Goal: Task Accomplishment & Management: Manage account settings

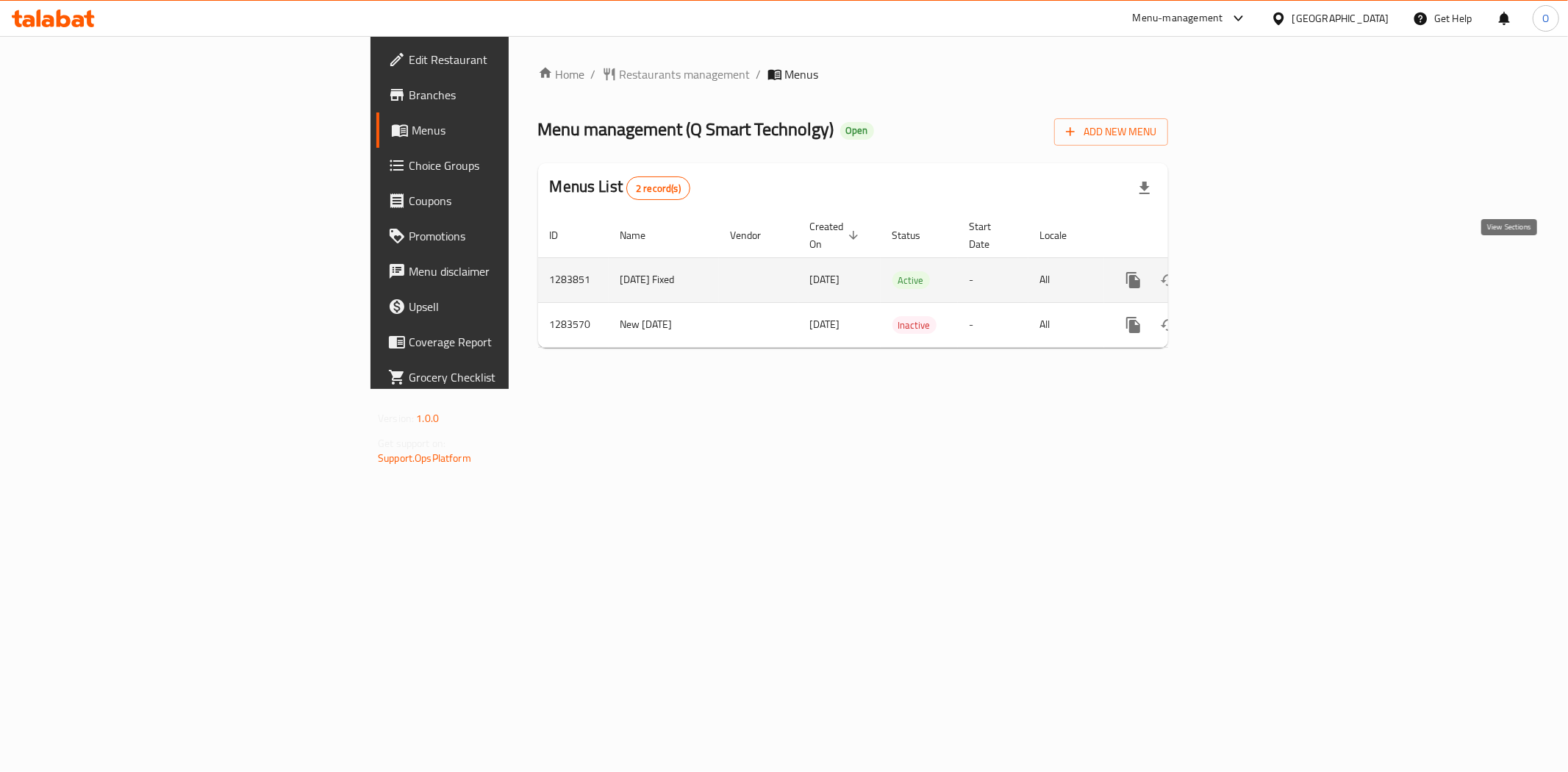
click at [1257, 266] on link "enhanced table" at bounding box center [1239, 280] width 35 height 35
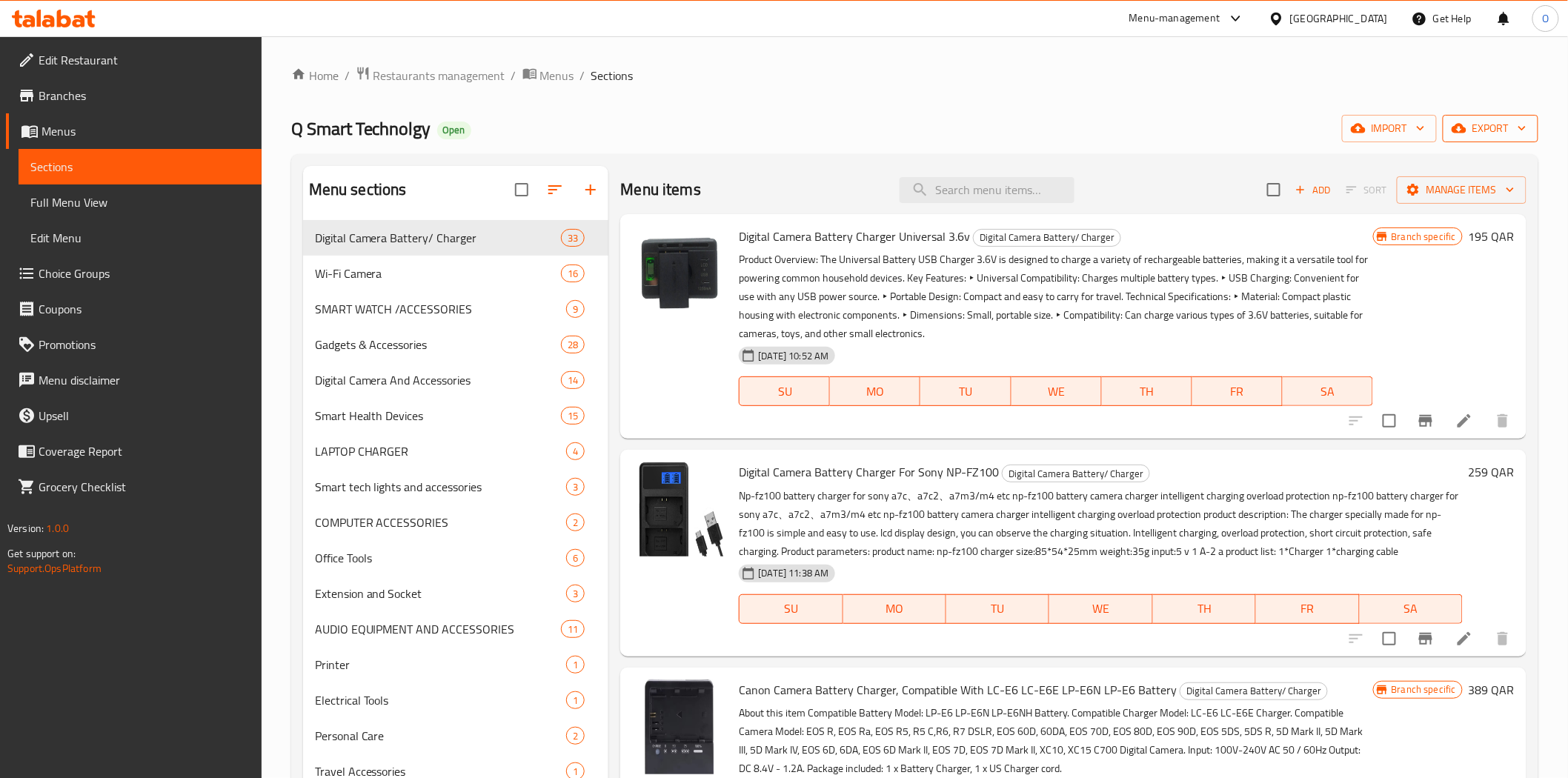
click at [1472, 136] on span "export" at bounding box center [1490, 128] width 71 height 19
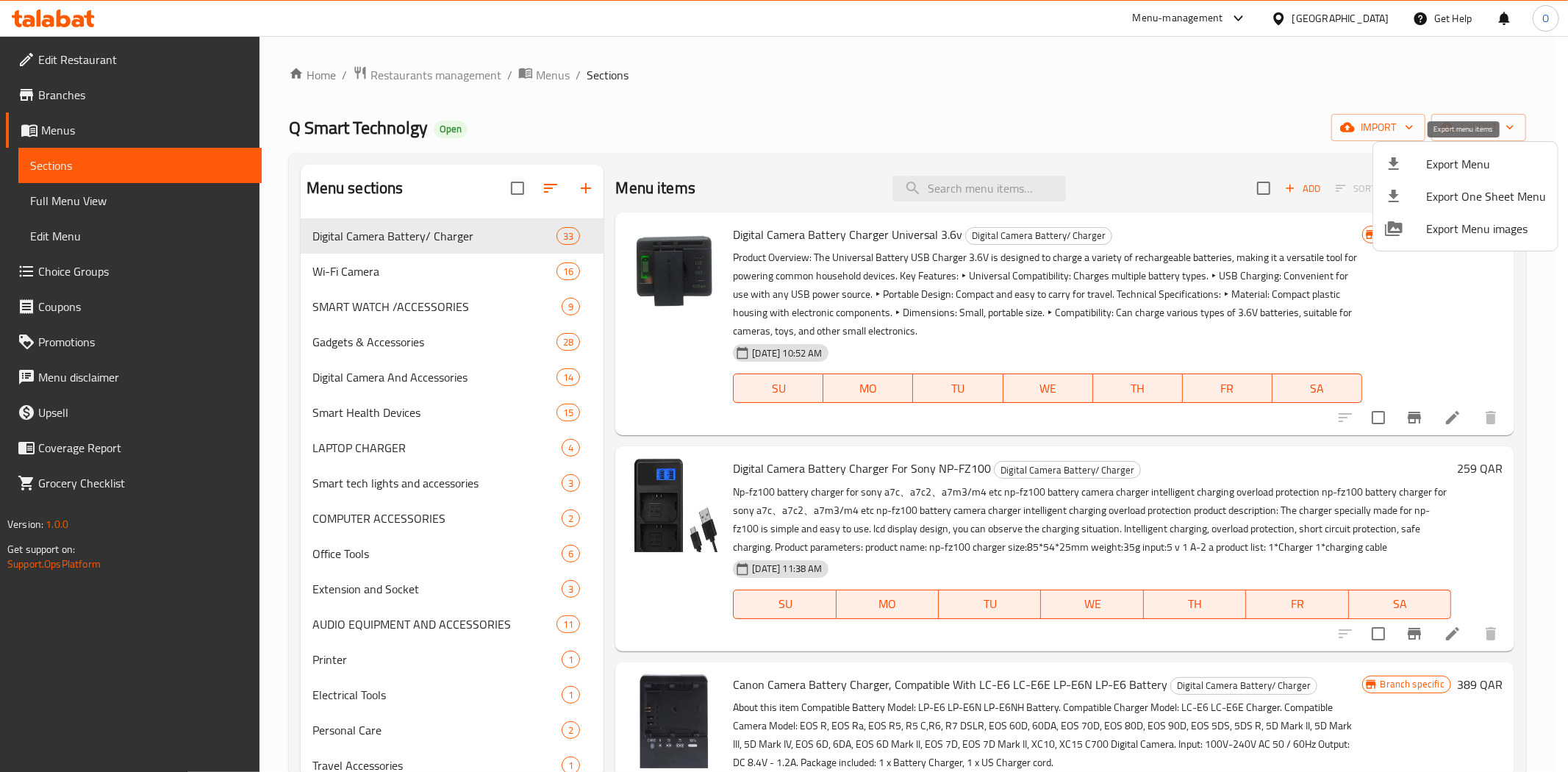
click at [1423, 174] on li "Export Menu" at bounding box center [1465, 164] width 184 height 33
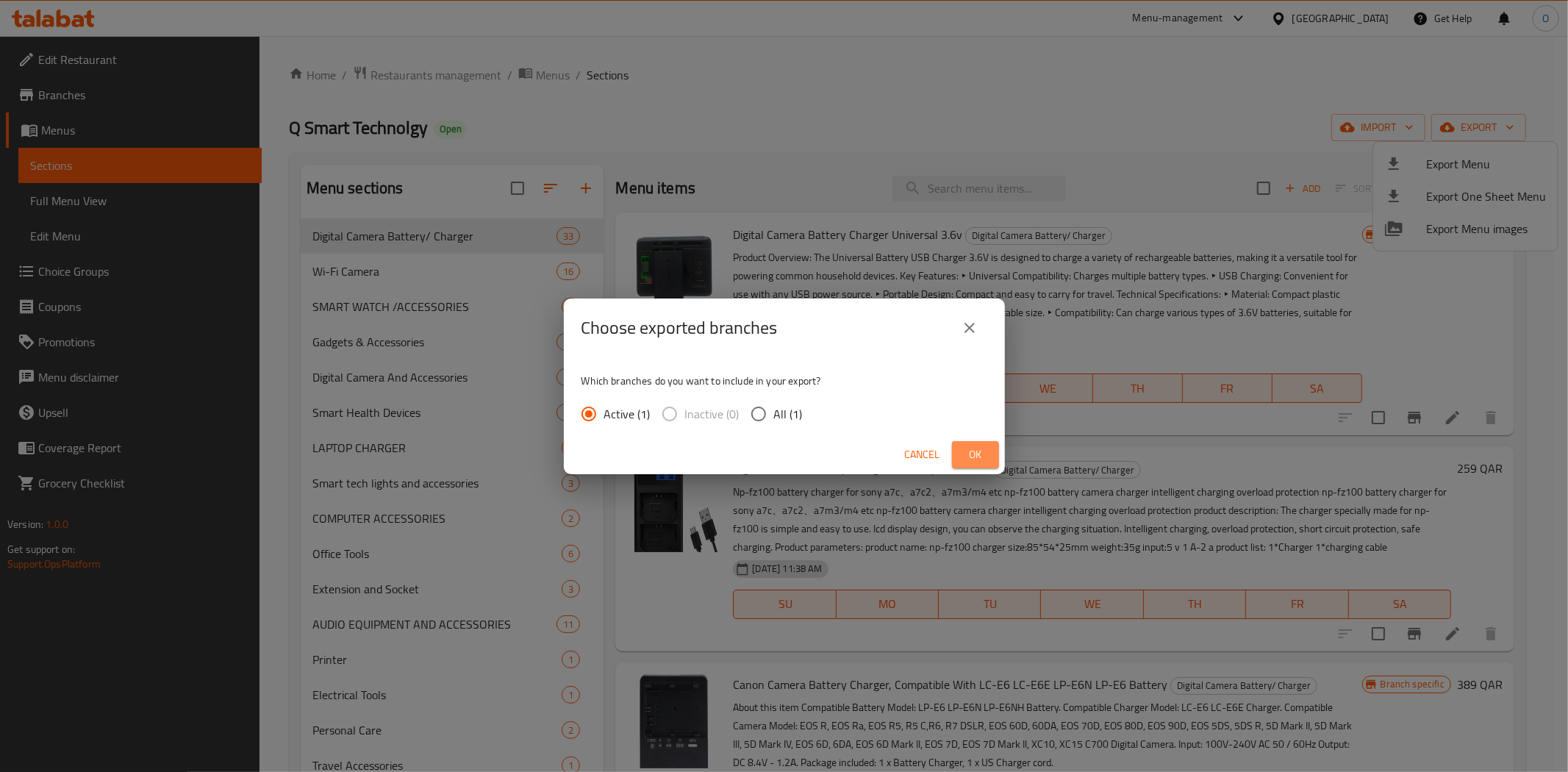
click at [961, 463] on button "Ok" at bounding box center [976, 454] width 47 height 27
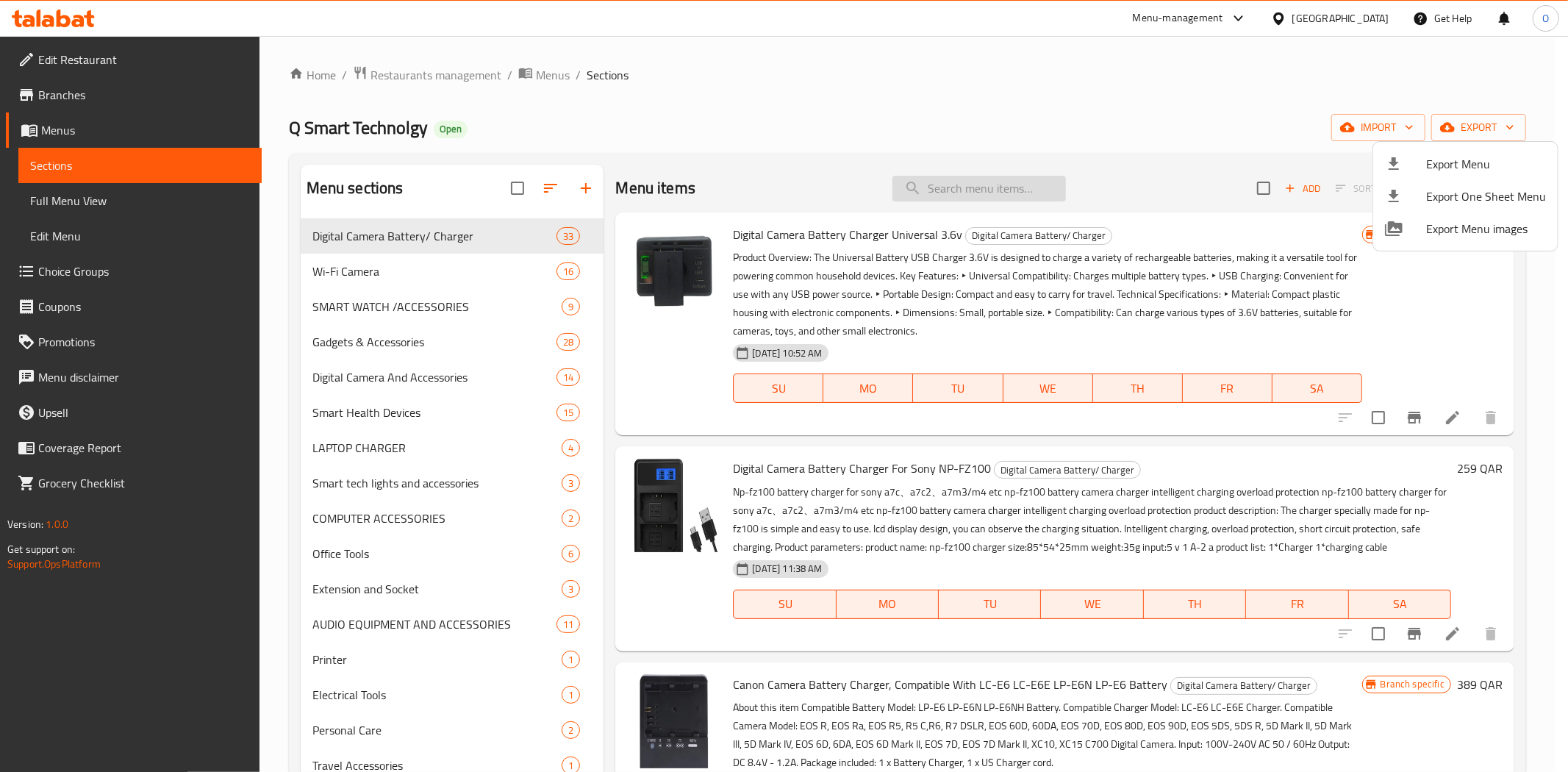
drag, startPoint x: 1003, startPoint y: 187, endPoint x: 954, endPoint y: 182, distance: 49.3
click at [956, 183] on div at bounding box center [784, 386] width 1568 height 772
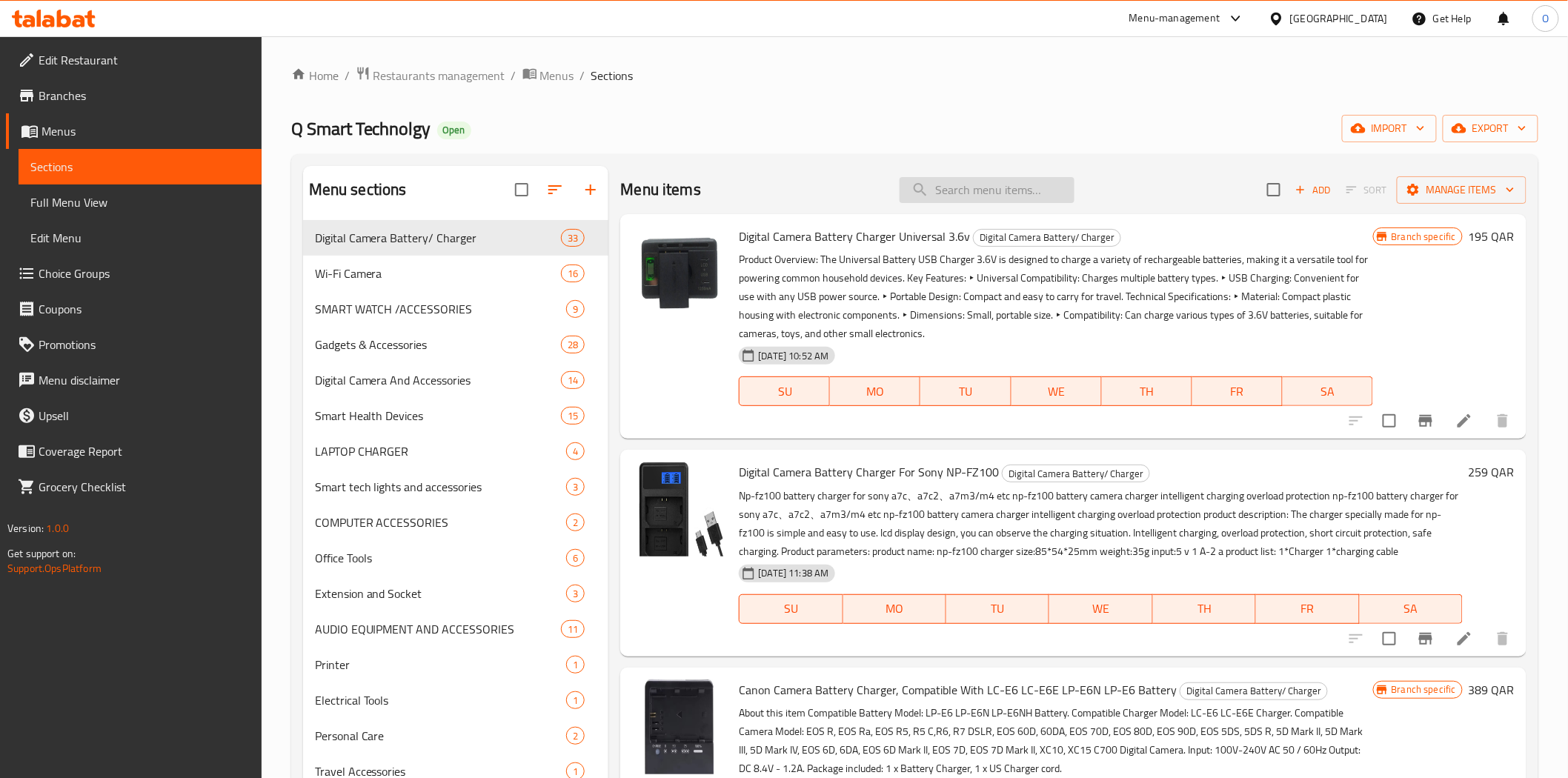
paste input "Item name Green Lion Universal Conversion Plug 2 UK"
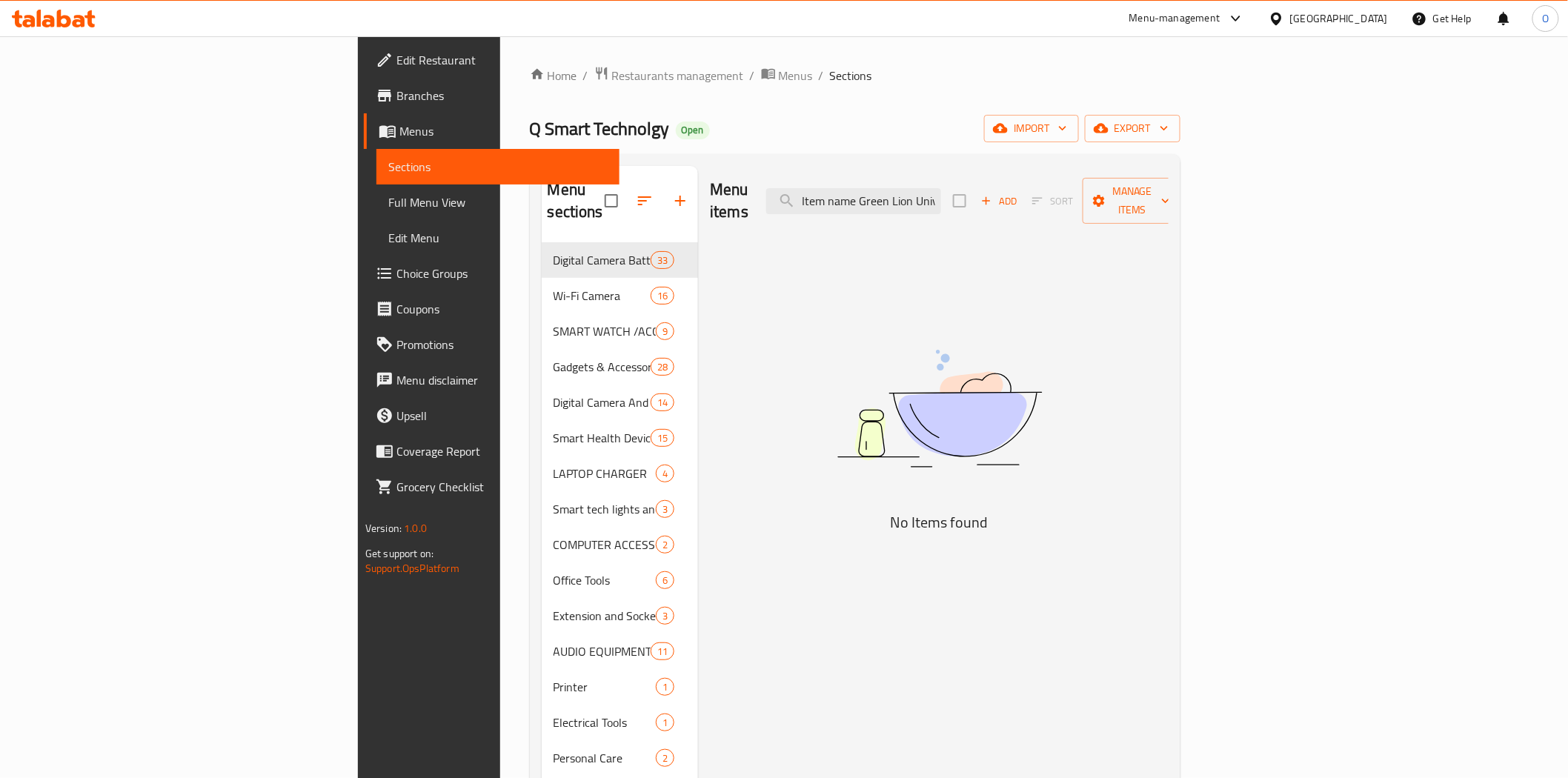
drag, startPoint x: 957, startPoint y: 191, endPoint x: 876, endPoint y: 198, distance: 81.3
click at [876, 198] on div "Menu items Item name Green Lion Universal Conversion Plug Add Sort Manage items" at bounding box center [939, 201] width 459 height 71
click at [941, 195] on input "Item name Green Lion Universal Conversion Plug" at bounding box center [853, 201] width 175 height 26
click at [941, 189] on input "Item name Green Lion Universal Conversion Plug" at bounding box center [853, 201] width 175 height 26
drag, startPoint x: 991, startPoint y: 189, endPoint x: 897, endPoint y: 207, distance: 95.7
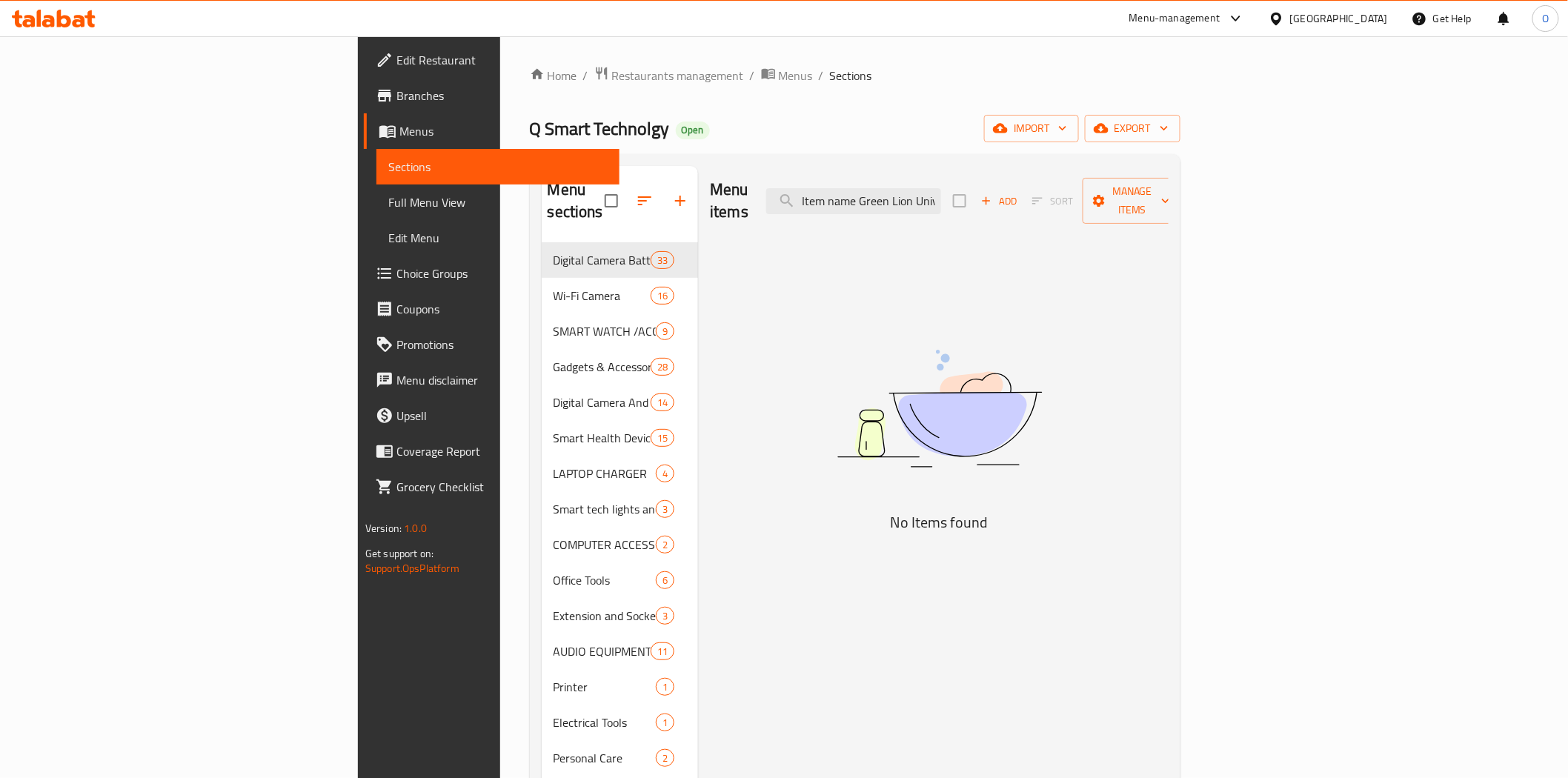
click at [897, 207] on div "Menu items Item name Green Lion Universal Conversion Plug Add Sort Manage items" at bounding box center [939, 201] width 459 height 71
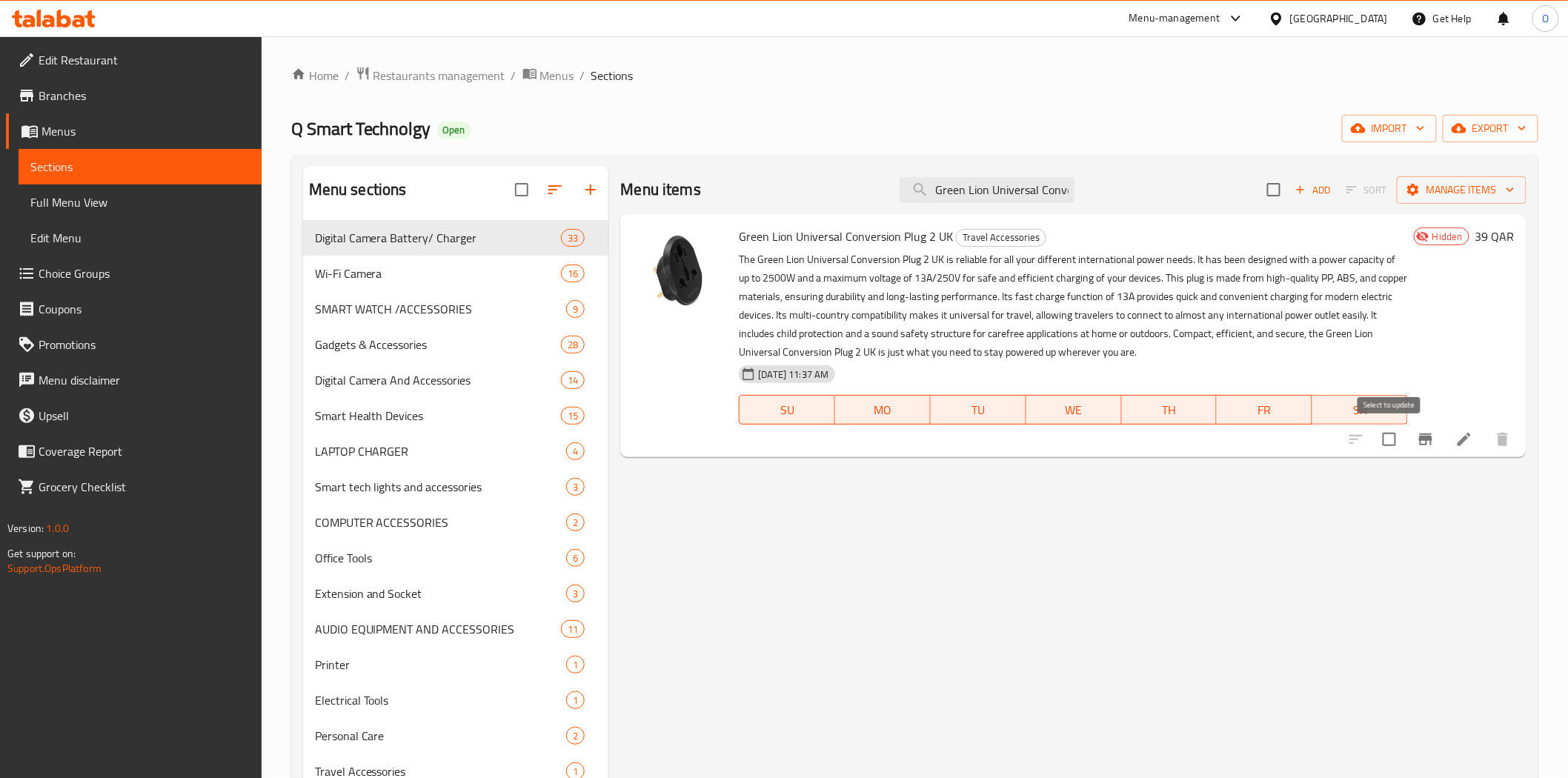
type input "Green Lion Universal Conversion Plug"
click at [1387, 439] on input "checkbox" at bounding box center [1390, 440] width 31 height 31
checkbox input "true"
click at [1458, 189] on span "Manage items" at bounding box center [1461, 190] width 106 height 19
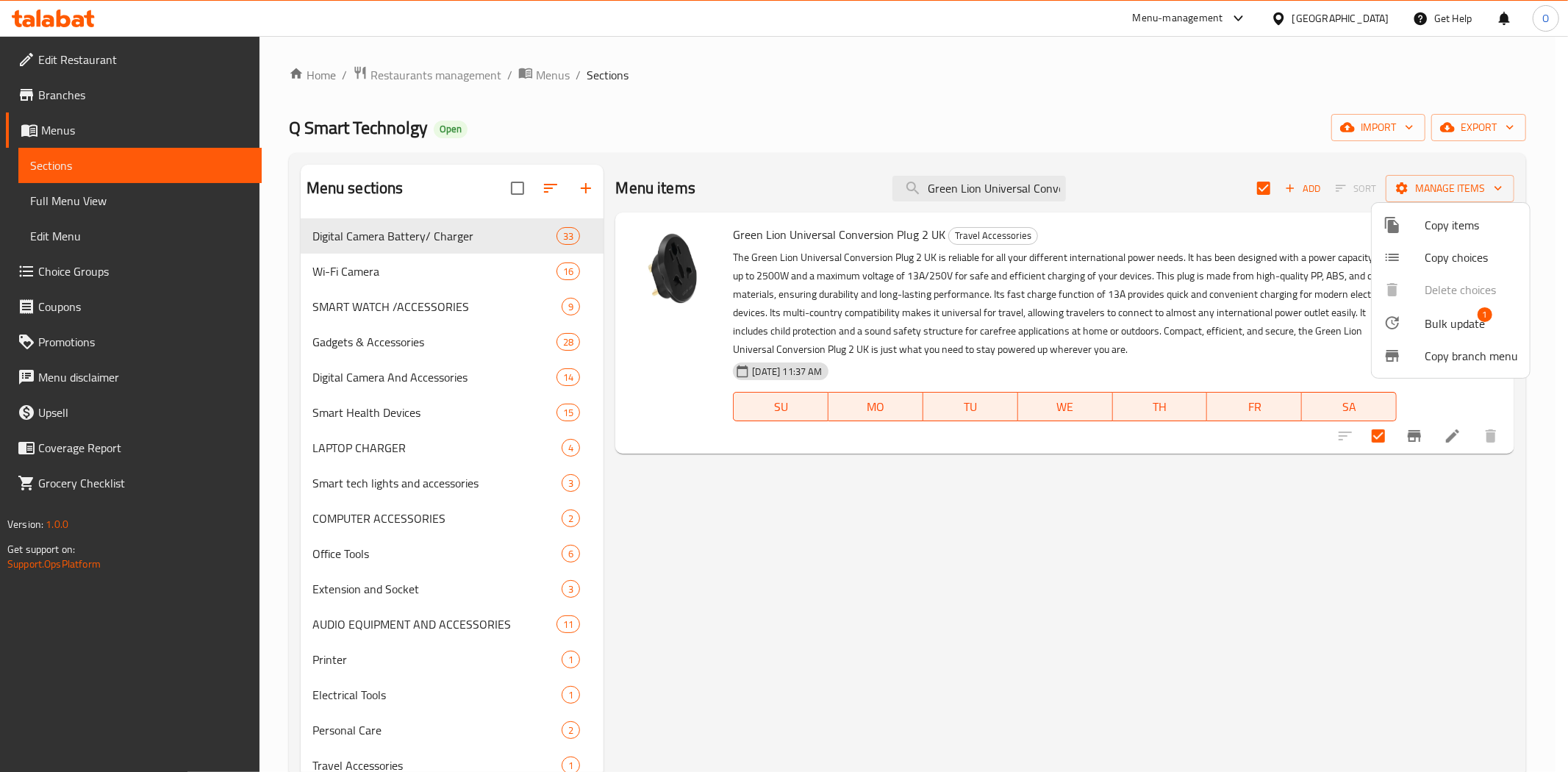
click at [1433, 322] on span "Bulk update" at bounding box center [1455, 324] width 60 height 18
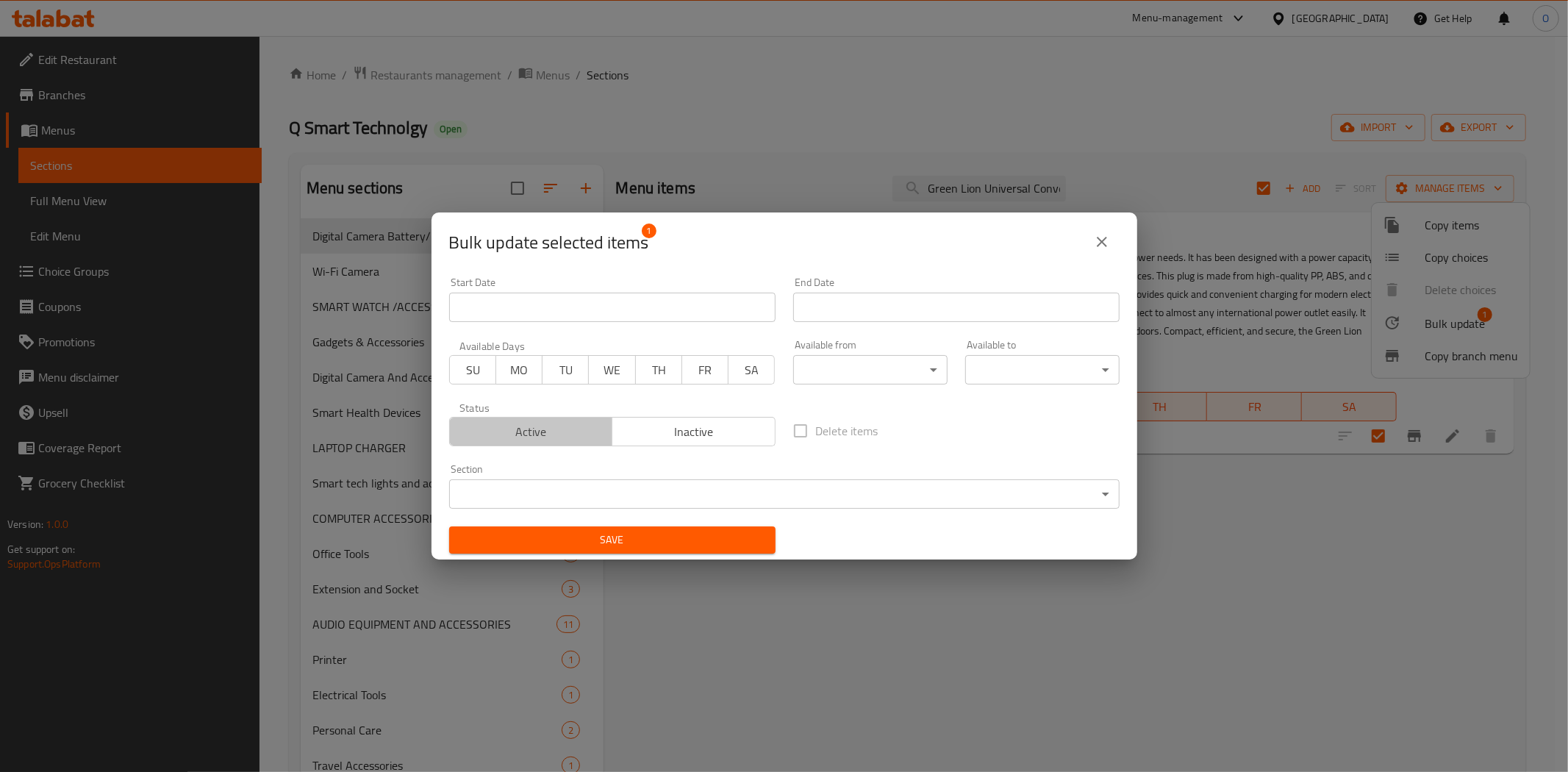
click at [541, 429] on span "Active" at bounding box center [532, 432] width 152 height 21
click at [562, 535] on span "Save" at bounding box center [612, 540] width 303 height 19
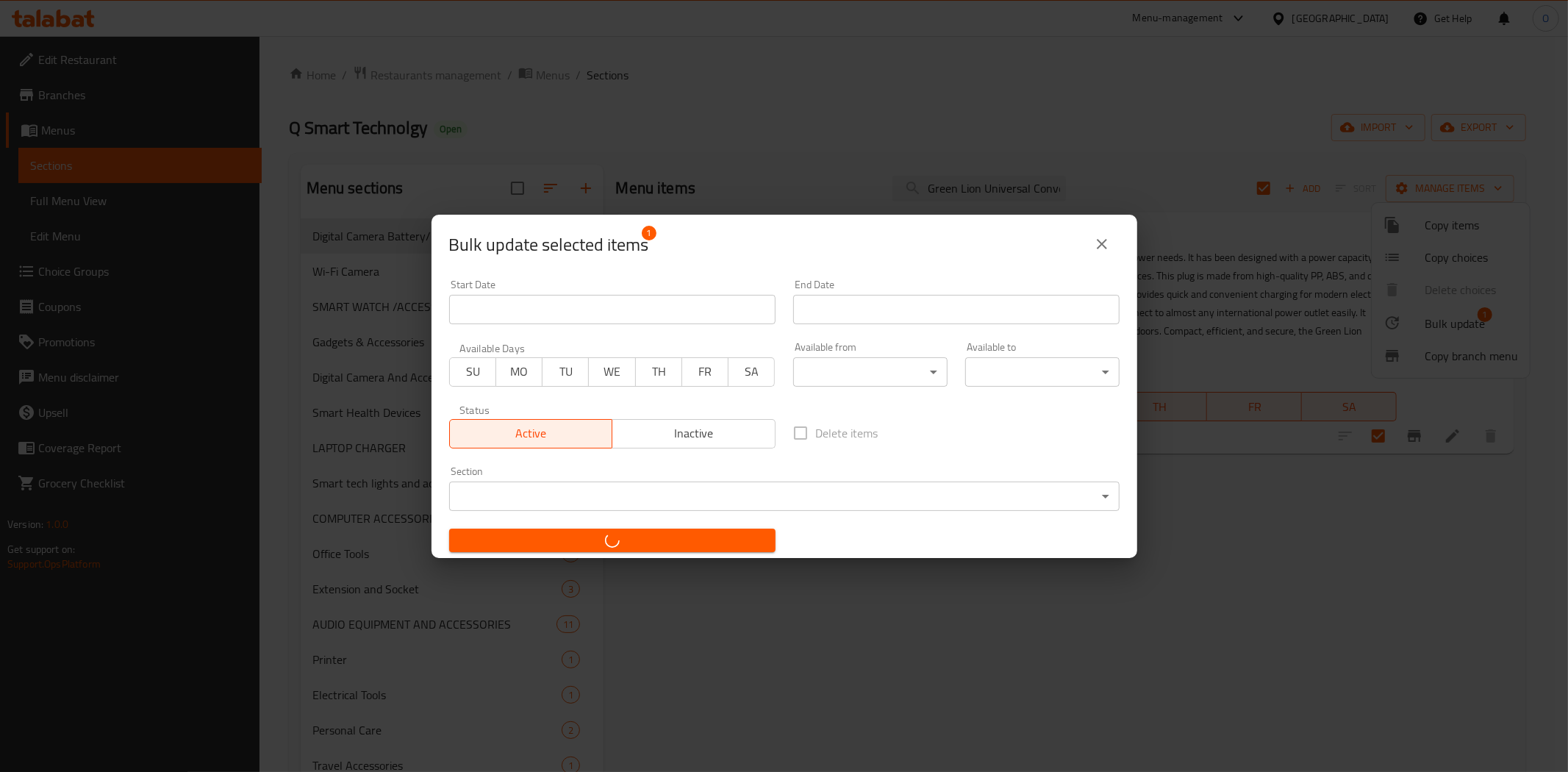
checkbox input "false"
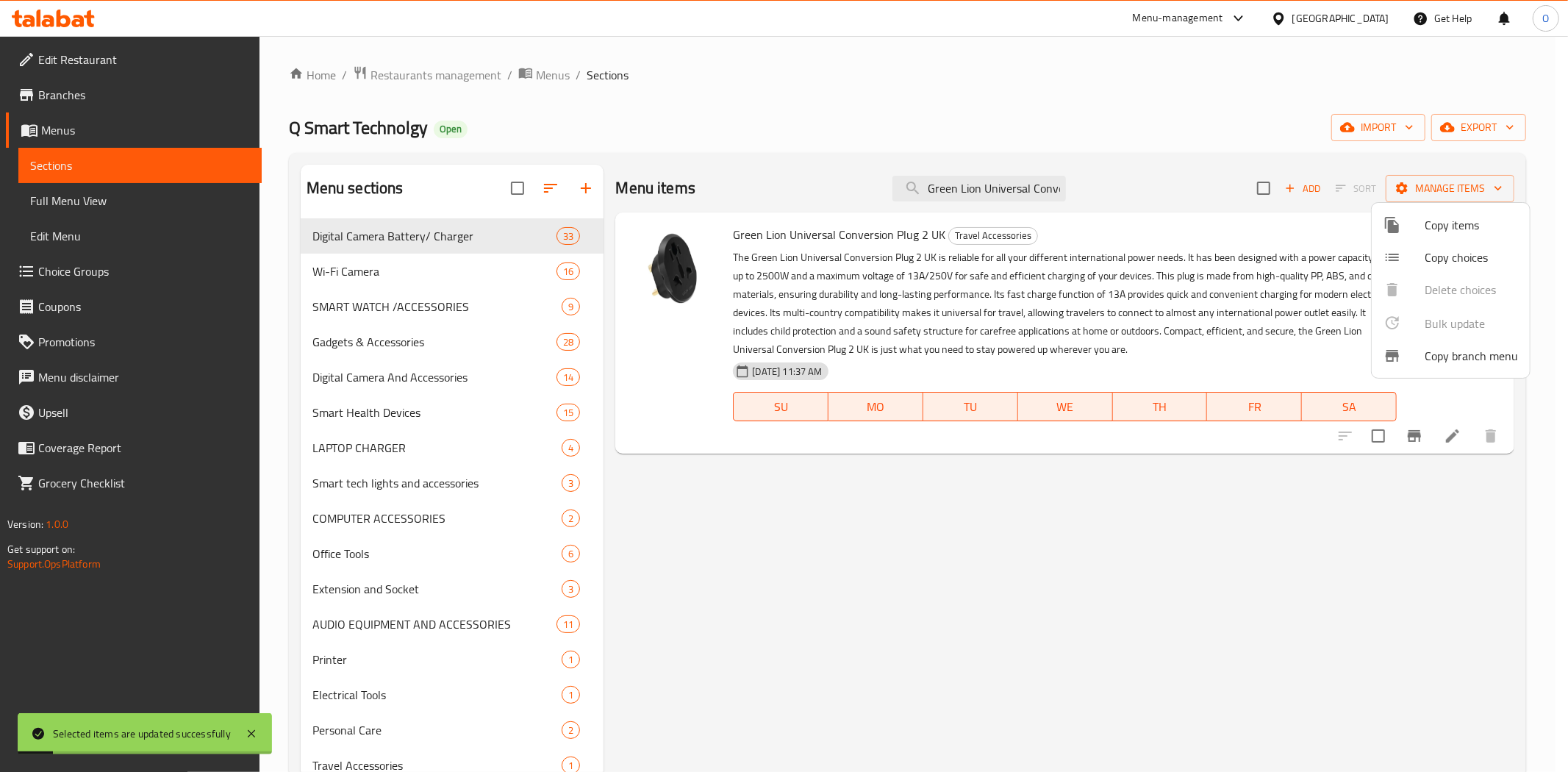
click at [1199, 79] on div at bounding box center [784, 386] width 1568 height 772
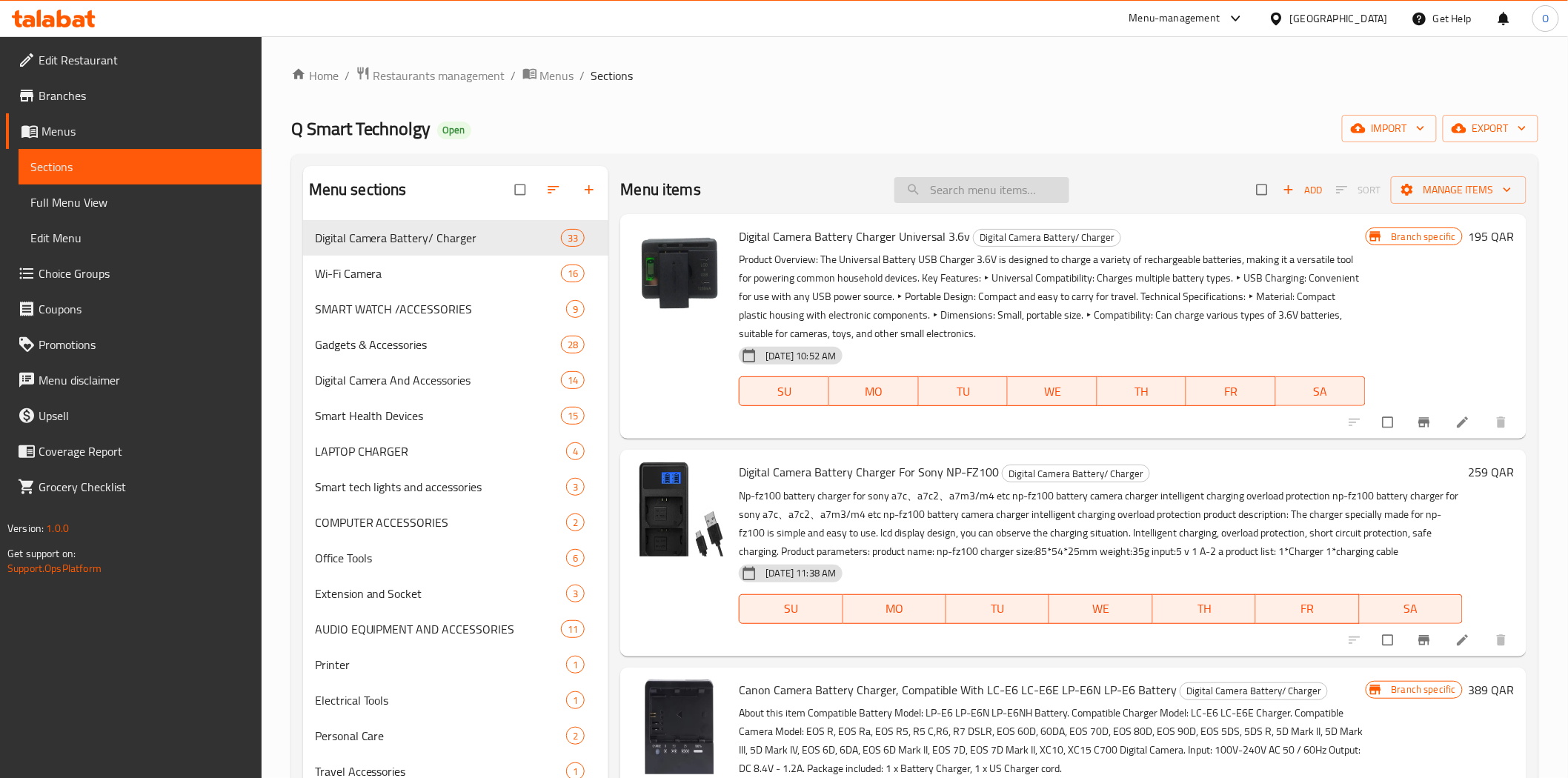
paste input "Item name Green Lion Universal Conversion Plug 2 UK"
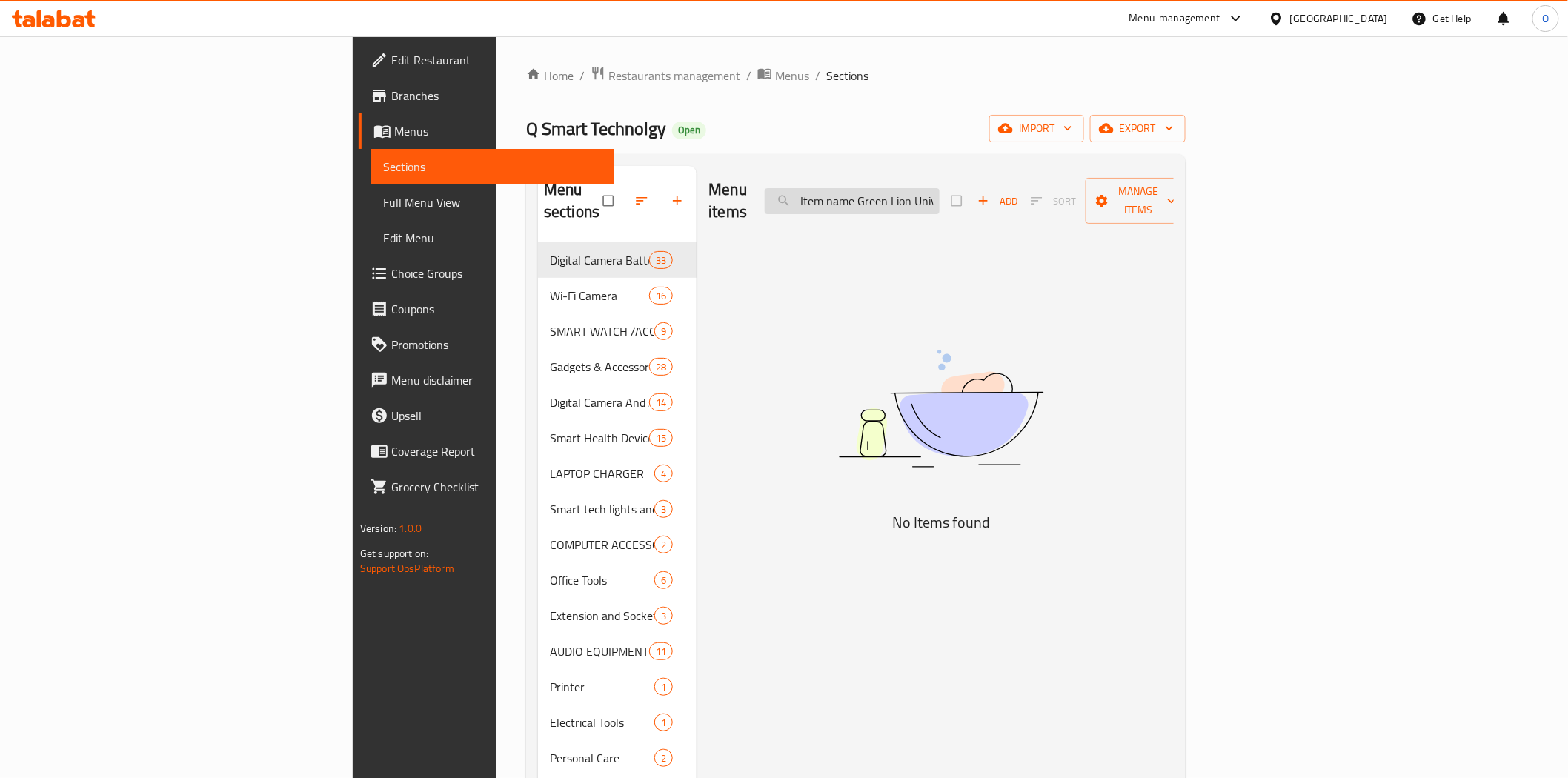
drag, startPoint x: 967, startPoint y: 177, endPoint x: 902, endPoint y: 192, distance: 66.7
click at [902, 192] on div "Menu items Item name Green Lion Universal Conversion Plug 2 U Add Sort Manage i…" at bounding box center [940, 201] width 464 height 71
drag, startPoint x: 966, startPoint y: 195, endPoint x: 789, endPoint y: 212, distance: 177.8
click at [789, 212] on div "Menu items Item name Green Lion Universal Conversion Plug 2 U Add Sort Manage i…" at bounding box center [940, 201] width 464 height 71
click at [939, 196] on input "Item name Green Lion Universal Conversion Plug 2 U" at bounding box center [852, 201] width 175 height 26
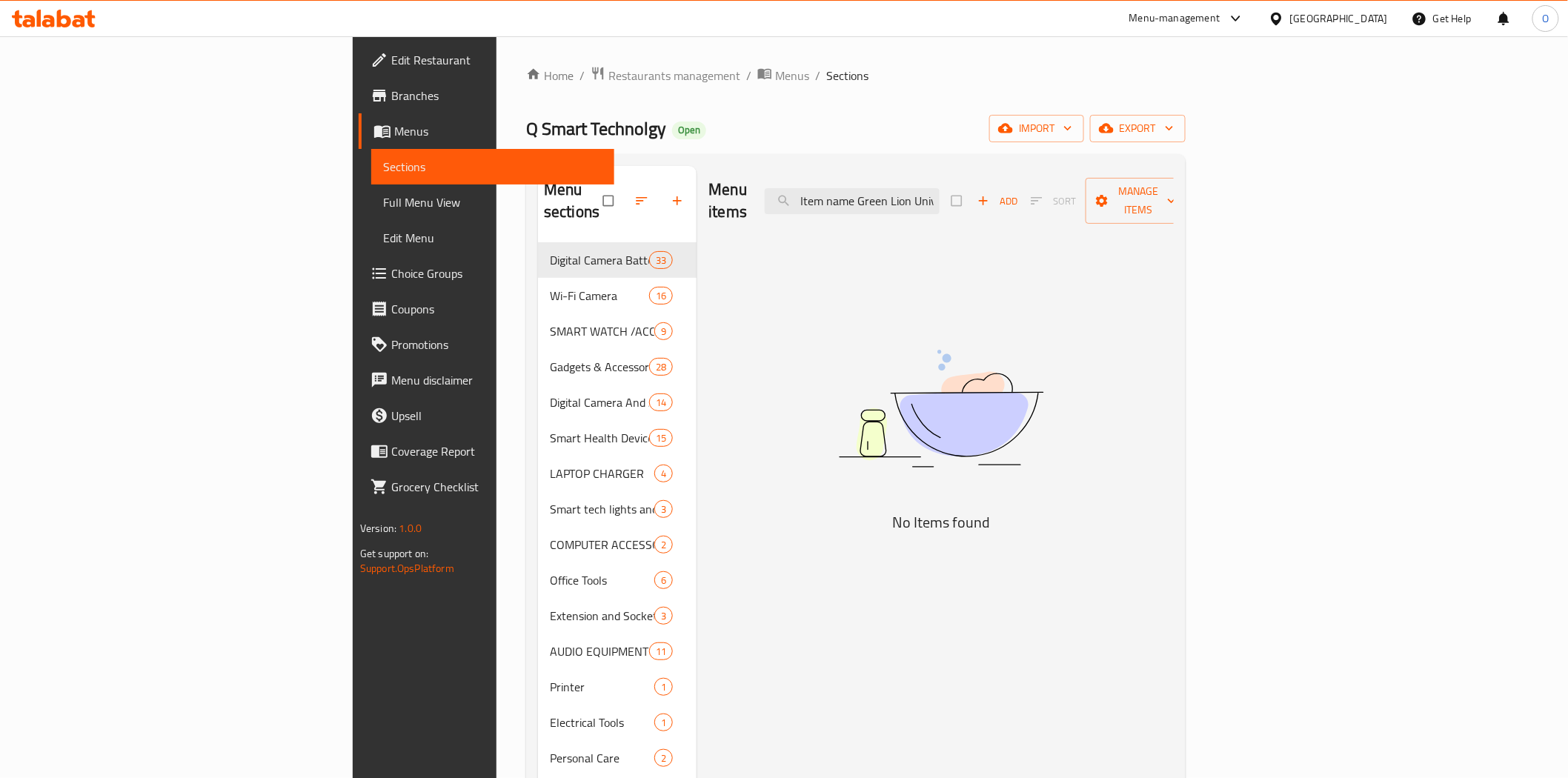
drag, startPoint x: 987, startPoint y: 189, endPoint x: 879, endPoint y: 213, distance: 110.6
click at [879, 213] on div "Menu items Item name Green Lion Universal Conversion Plug 2 U Add Sort Manage i…" at bounding box center [940, 201] width 464 height 71
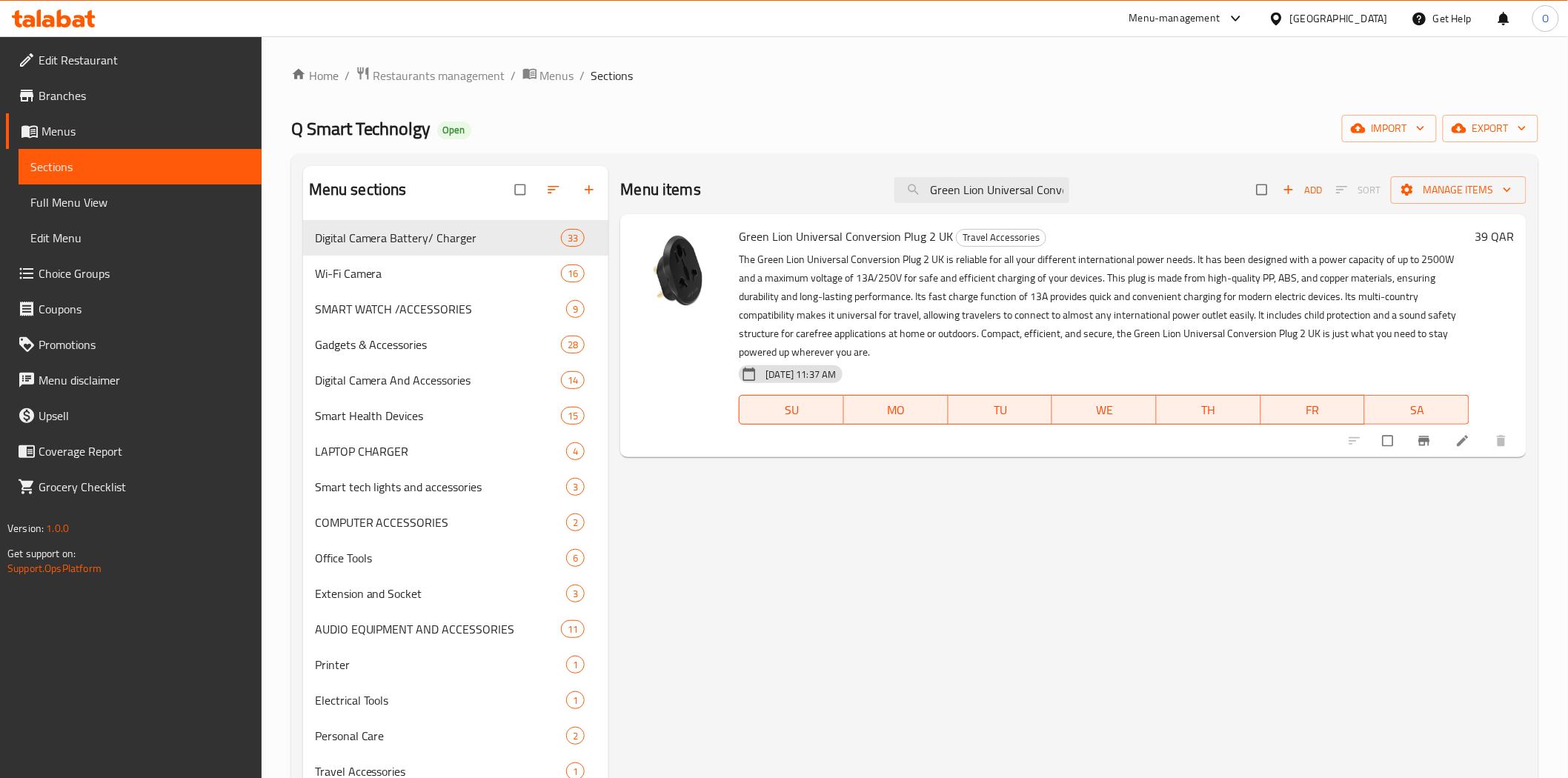
type input "Green Lion Universal Conversion Plug 2 U"
click at [1106, 81] on ol "Home / Restaurants management / Menus / Sections" at bounding box center [915, 75] width 1247 height 19
click at [123, 195] on span "Full Menu View" at bounding box center [140, 202] width 219 height 18
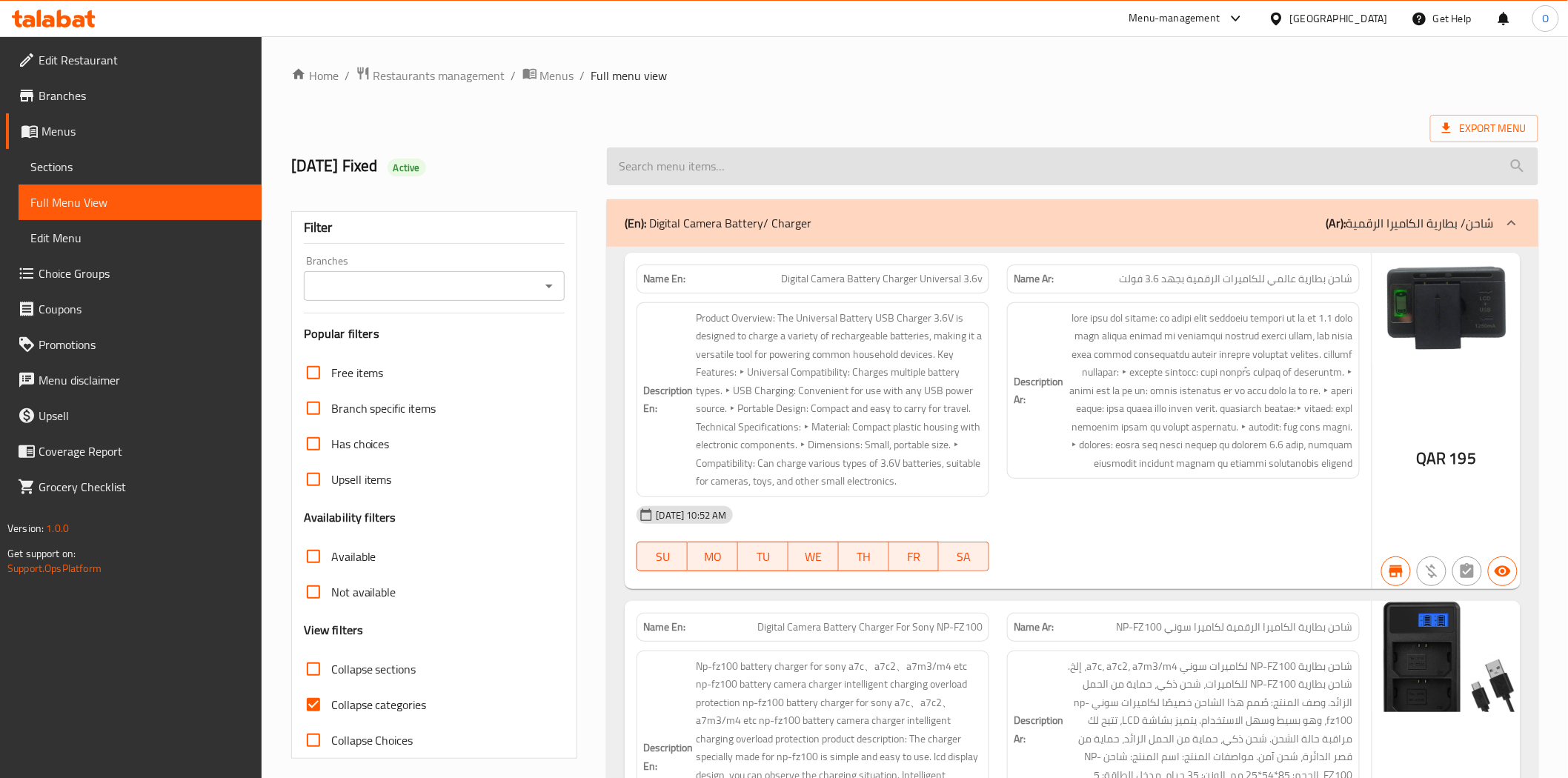
click at [773, 168] on input "search" at bounding box center [1072, 166] width 931 height 38
paste input "Green Lion Universal Conversion Plug 2 UK"
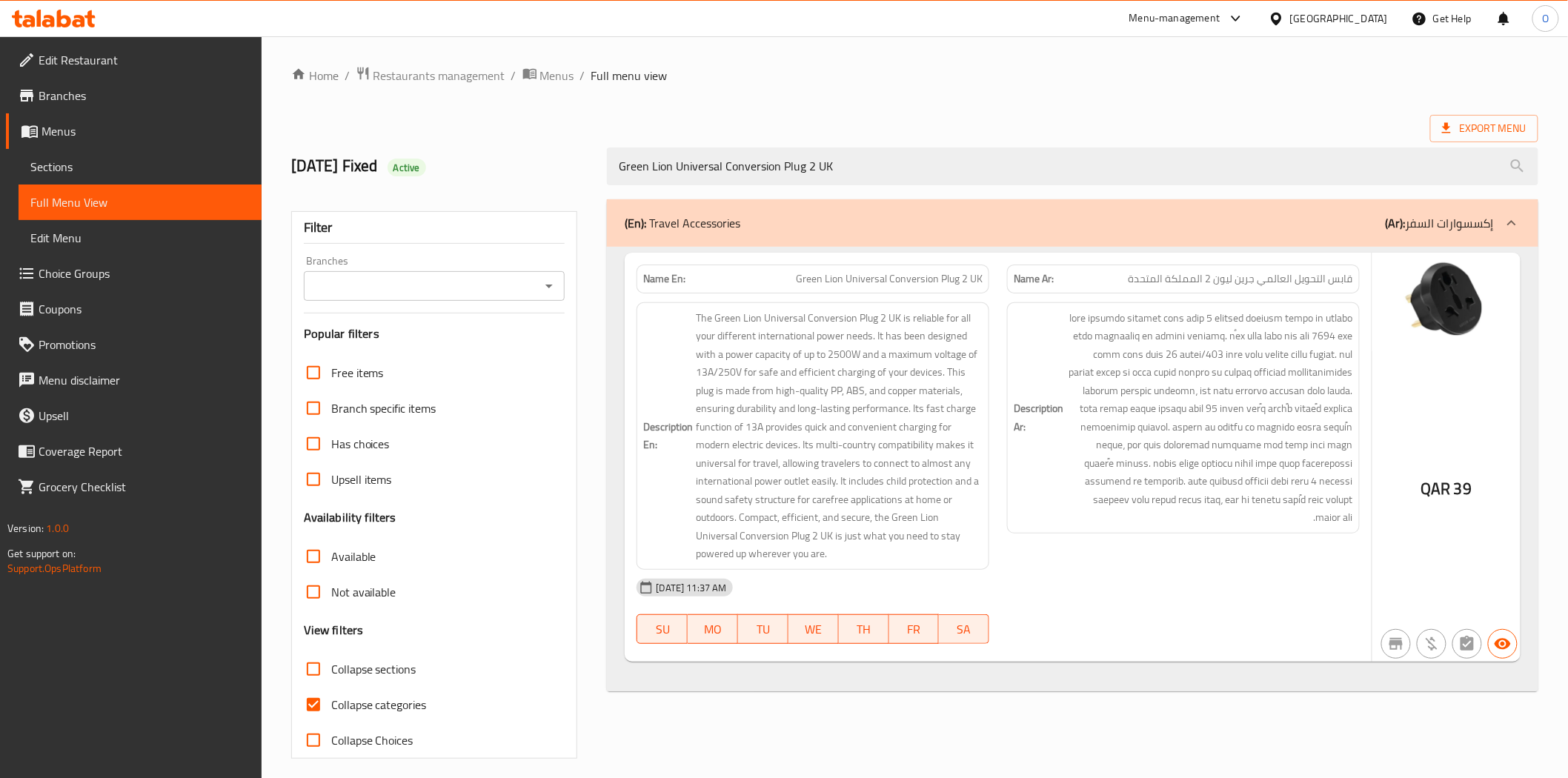
type input "Green Lion Universal Conversion Plug 2 UK"
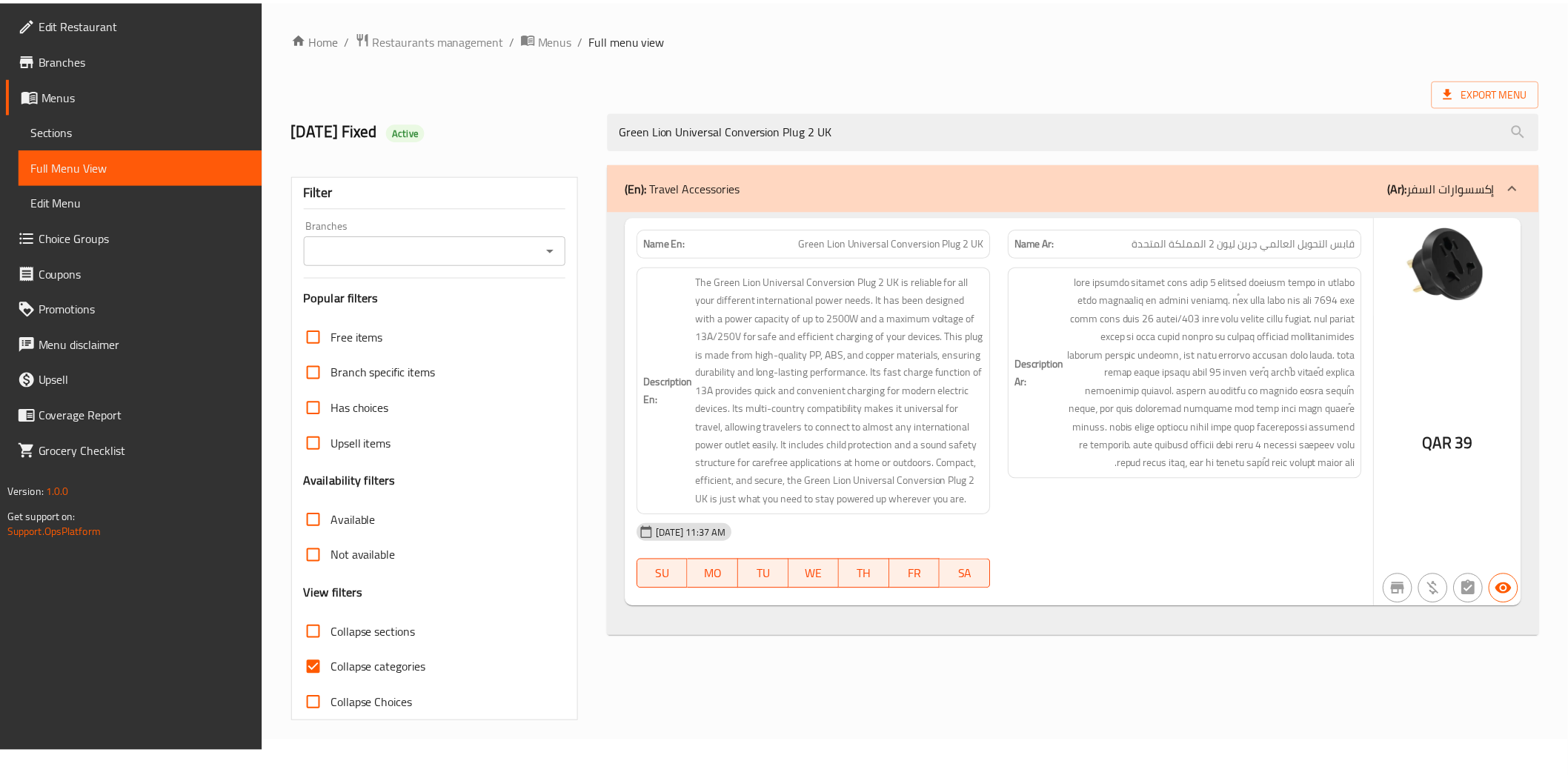
scroll to position [11, 0]
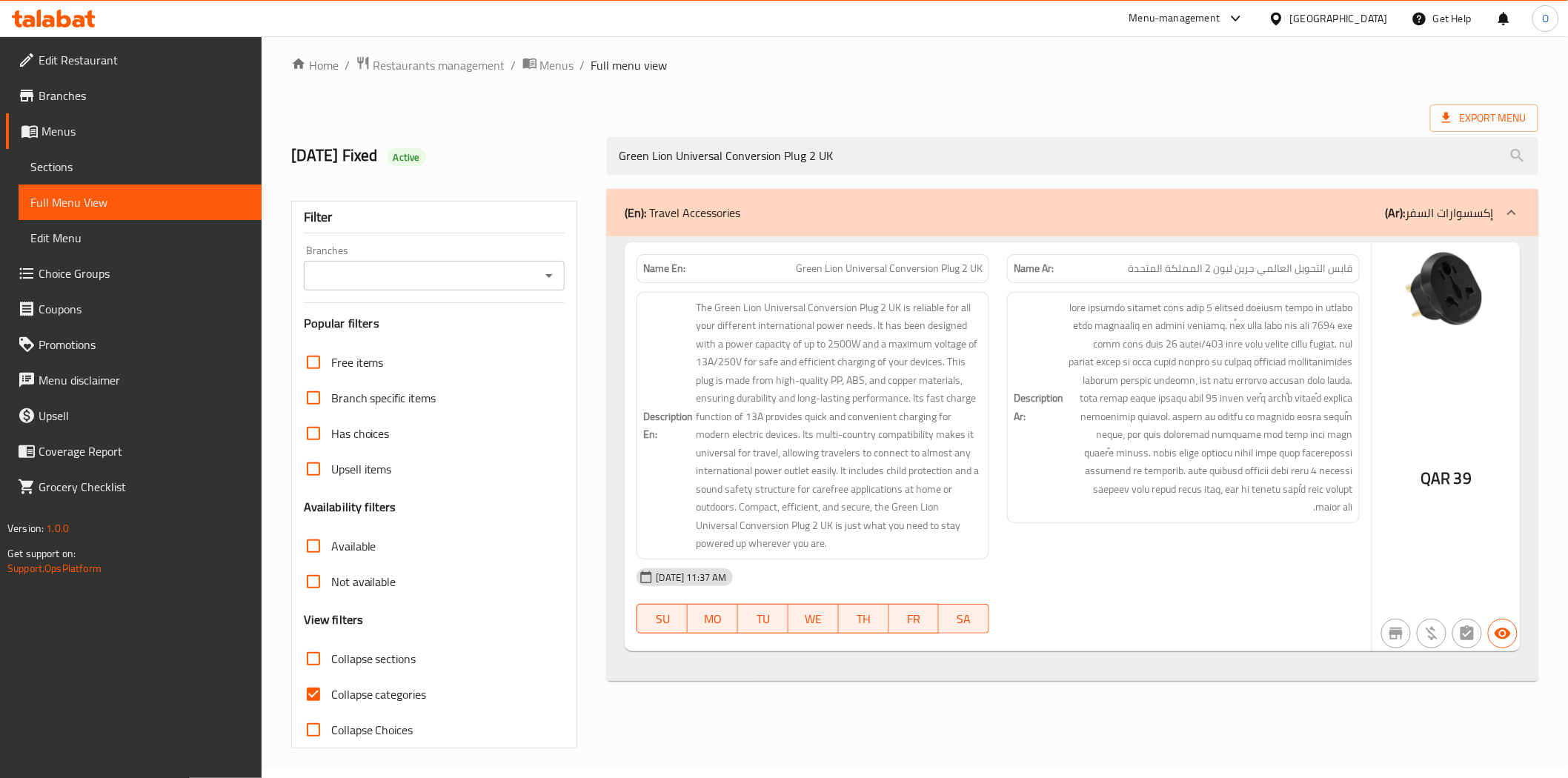
click at [1368, 19] on div "[GEOGRAPHIC_DATA]" at bounding box center [1339, 19] width 98 height 16
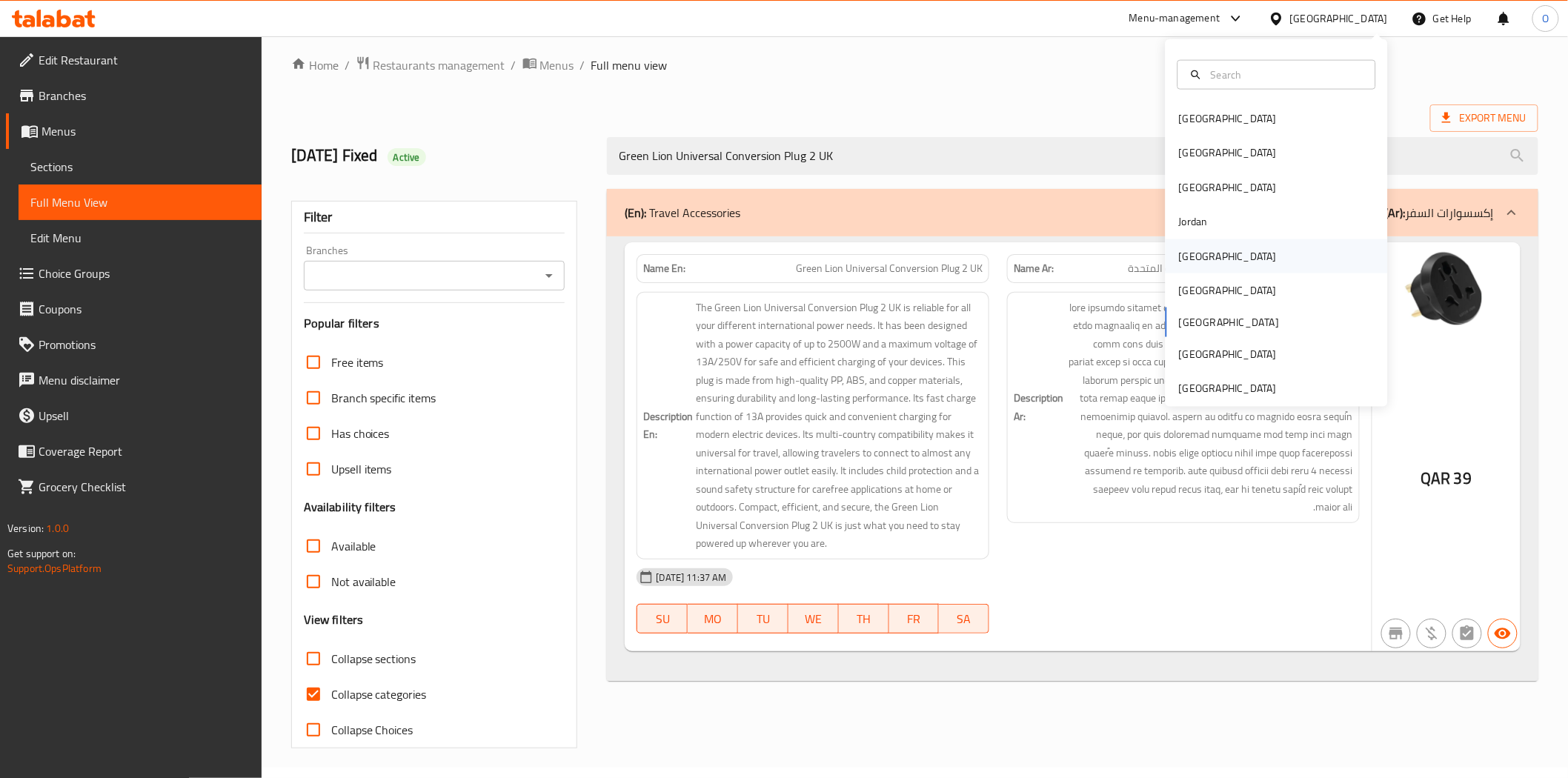
click at [1179, 247] on div "[GEOGRAPHIC_DATA]" at bounding box center [1228, 255] width 98 height 16
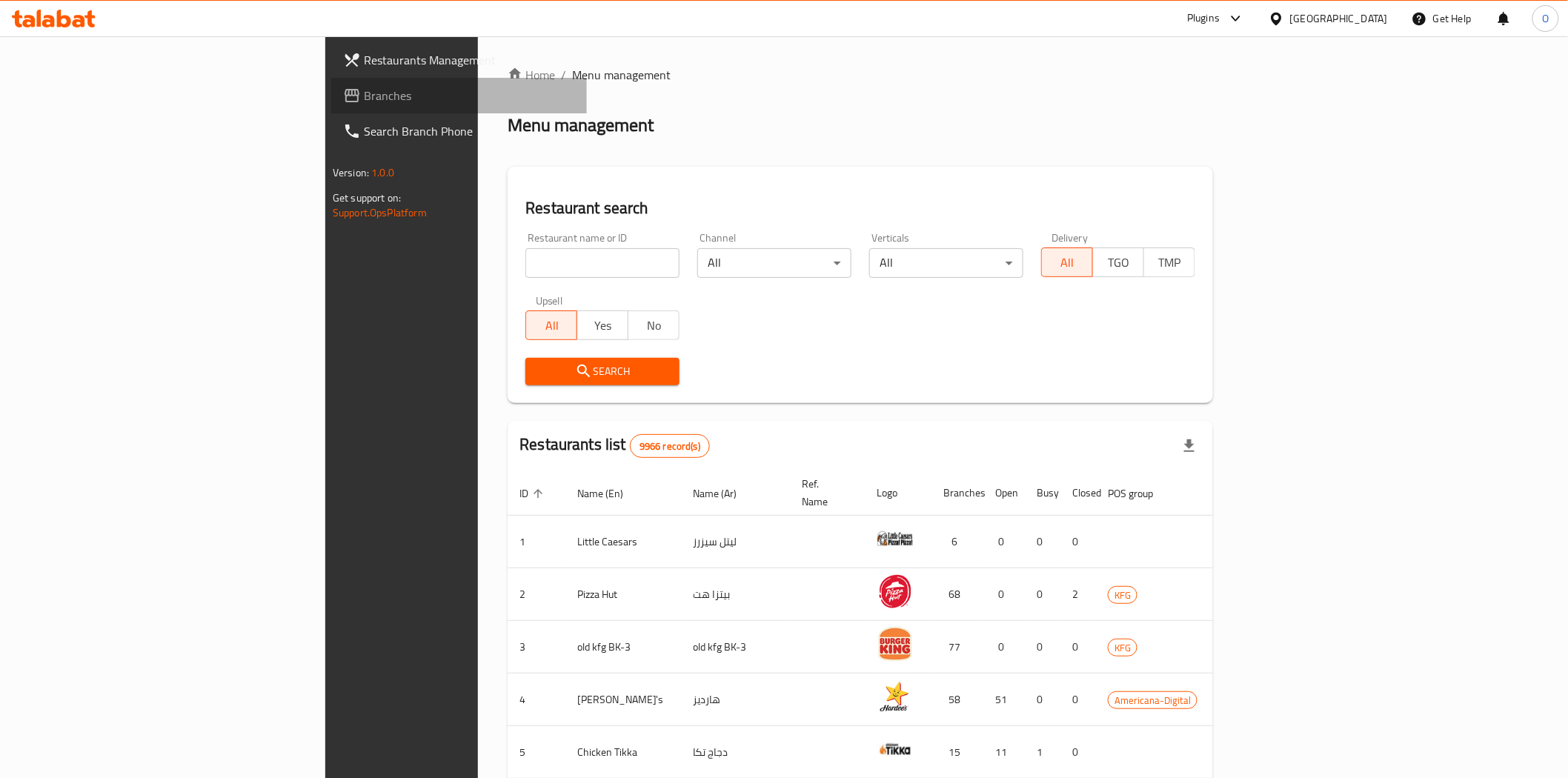
click at [364, 94] on span "Branches" at bounding box center [469, 96] width 211 height 18
